Goal: Transaction & Acquisition: Purchase product/service

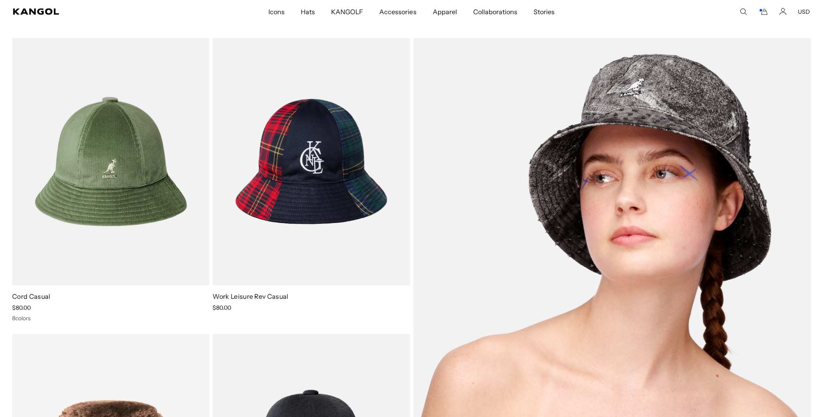
click at [525, 188] on img at bounding box center [612, 310] width 398 height 544
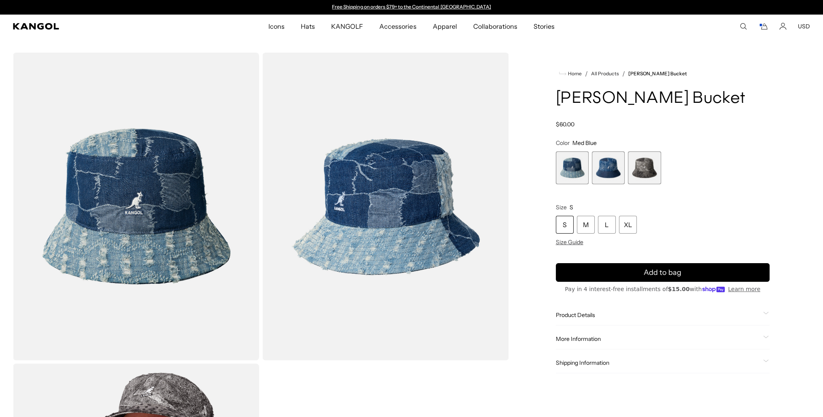
click at [562, 224] on div "S" at bounding box center [565, 225] width 18 height 18
click at [568, 168] on span "1 of 3" at bounding box center [572, 167] width 33 height 33
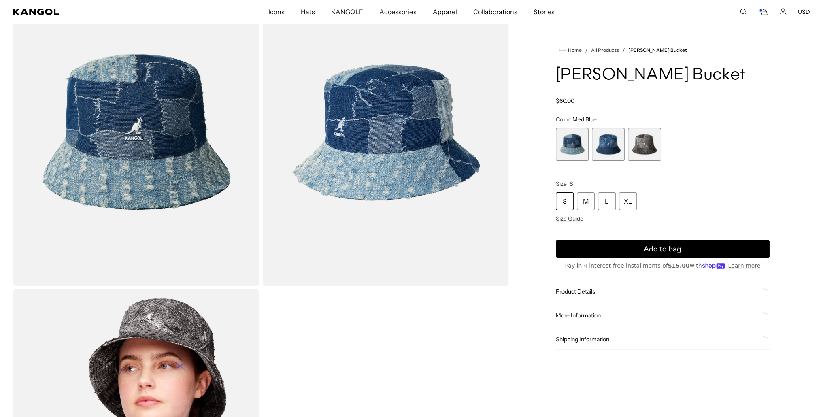
scroll to position [121, 0]
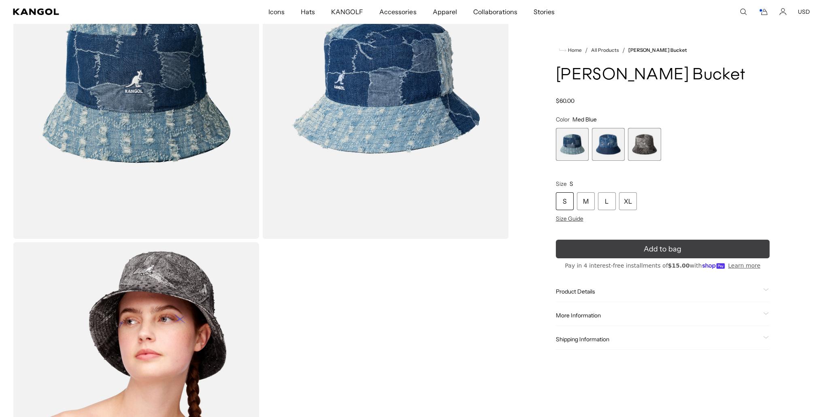
click at [644, 250] on span "Add to bag" at bounding box center [663, 249] width 38 height 11
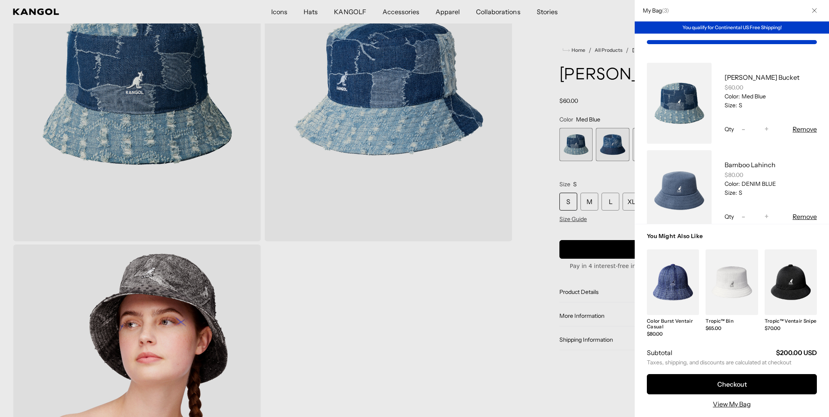
scroll to position [0, 0]
click at [742, 130] on span "-" at bounding box center [744, 129] width 4 height 11
type input "*"
click at [795, 216] on button "Remove" at bounding box center [805, 217] width 24 height 10
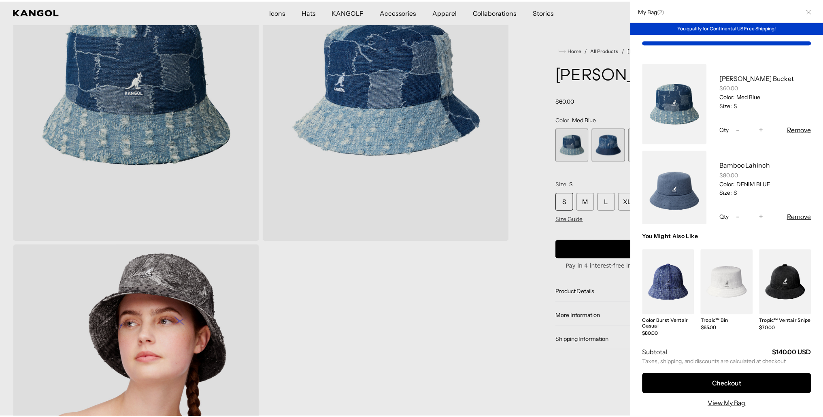
scroll to position [0, 167]
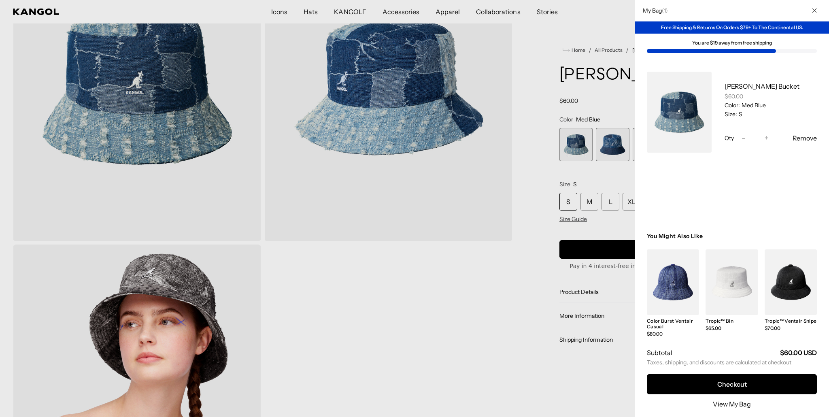
click at [358, 259] on div at bounding box center [414, 208] width 829 height 417
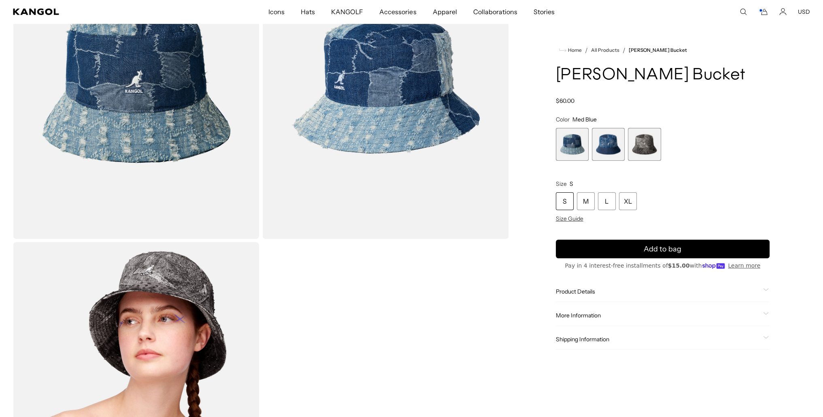
scroll to position [0, 0]
